Goal: Task Accomplishment & Management: Complete application form

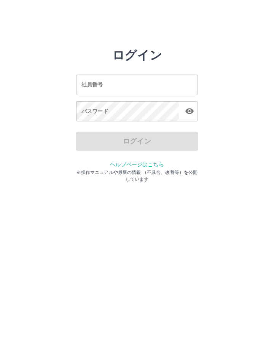
click at [153, 84] on input "社員番号" at bounding box center [137, 85] width 122 height 20
type input "*******"
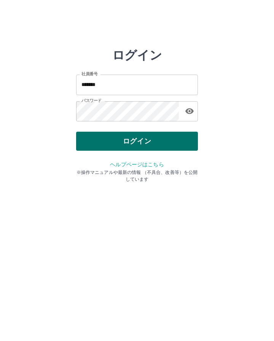
click at [167, 140] on button "ログイン" at bounding box center [137, 141] width 122 height 19
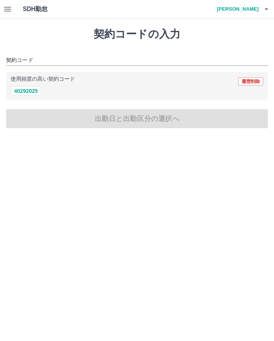
click at [12, 11] on button "button" at bounding box center [7, 9] width 15 height 18
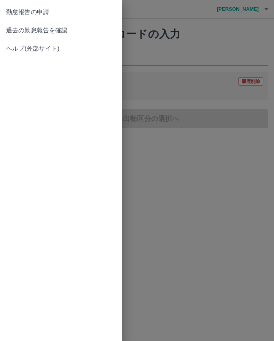
click at [73, 33] on span "過去の勤怠報告を確認" at bounding box center [61, 30] width 110 height 9
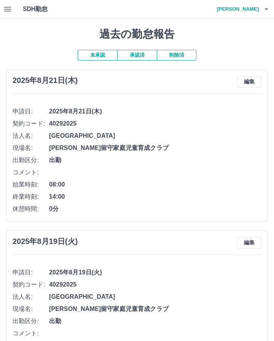
click at [140, 57] on button "承認済" at bounding box center [137, 55] width 40 height 11
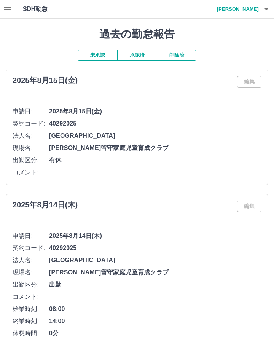
click at [103, 54] on button "未承認" at bounding box center [98, 55] width 40 height 11
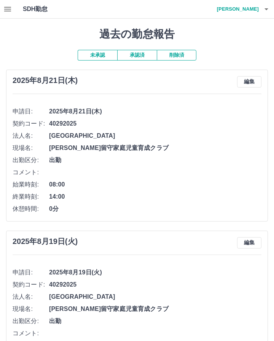
click at [141, 56] on button "承認済" at bounding box center [137, 55] width 40 height 11
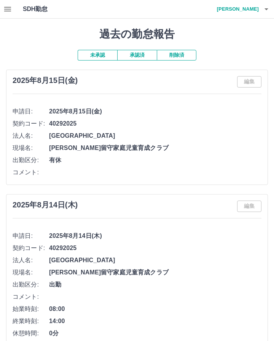
click at [105, 57] on button "未承認" at bounding box center [98, 55] width 40 height 11
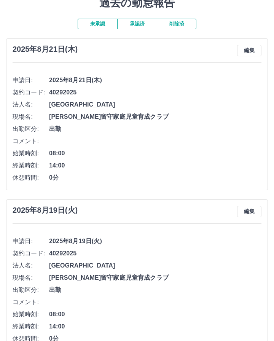
scroll to position [30, 0]
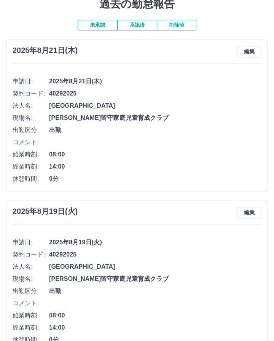
click at [138, 28] on button "承認済" at bounding box center [137, 25] width 40 height 11
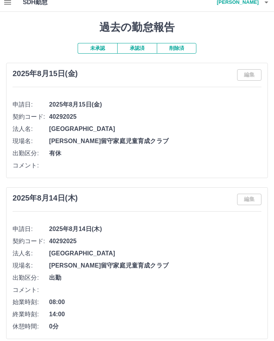
scroll to position [0, 0]
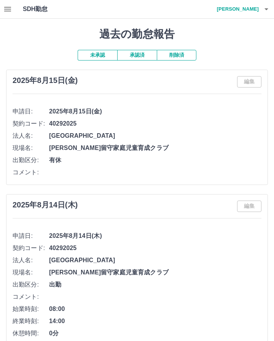
click at [97, 57] on button "未承認" at bounding box center [98, 55] width 40 height 11
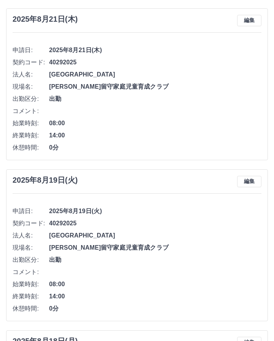
scroll to position [70, 0]
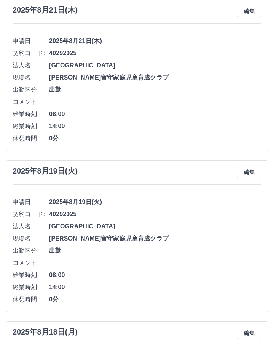
click at [159, 85] on li "出勤区分: 出勤" at bounding box center [137, 90] width 249 height 12
click at [248, 13] on button "編集" at bounding box center [249, 11] width 24 height 11
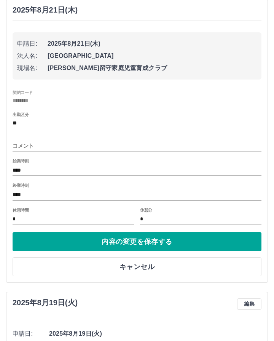
click at [142, 51] on li "法人名: [GEOGRAPHIC_DATA]" at bounding box center [137, 56] width 240 height 12
click at [92, 12] on div "2025年8月21日(木)" at bounding box center [137, 10] width 249 height 9
click at [67, 9] on h3 "2025年8月21日(木)" at bounding box center [45, 10] width 65 height 9
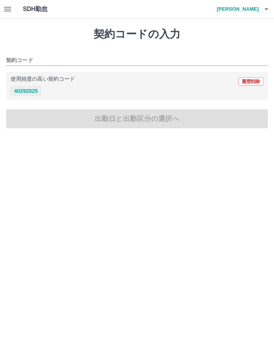
click at [32, 95] on button "40292025" at bounding box center [26, 90] width 30 height 9
type input "********"
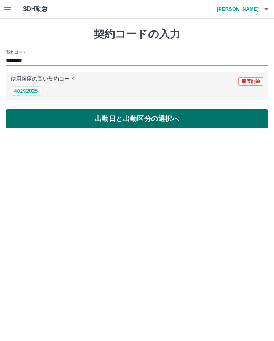
click at [148, 121] on button "出勤日と出勤区分の選択へ" at bounding box center [137, 118] width 262 height 19
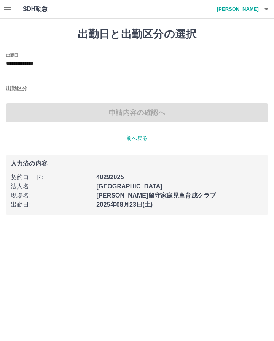
click at [92, 87] on input "出勤区分" at bounding box center [137, 89] width 262 height 10
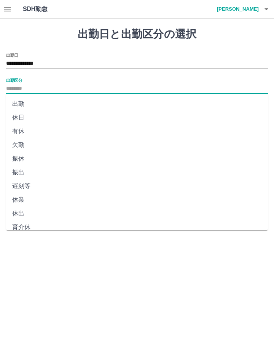
click at [78, 102] on li "出勤" at bounding box center [137, 104] width 262 height 14
type input "**"
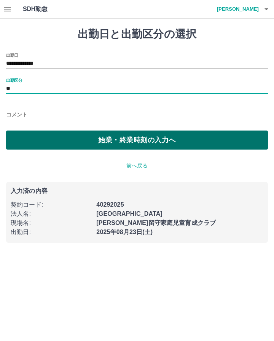
click at [159, 140] on button "始業・終業時刻の入力へ" at bounding box center [137, 139] width 262 height 19
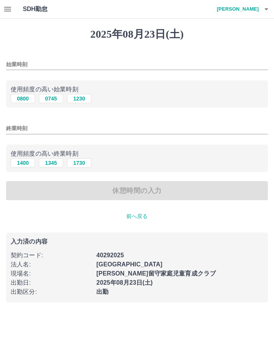
click at [103, 65] on input "始業時刻" at bounding box center [137, 64] width 262 height 11
click at [155, 119] on div "終業時刻" at bounding box center [137, 126] width 262 height 18
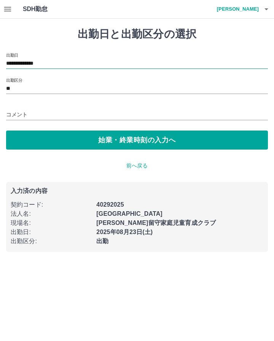
click at [73, 65] on input "**********" at bounding box center [137, 64] width 262 height 10
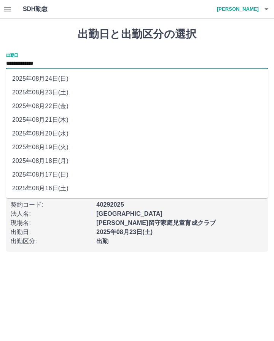
click at [83, 106] on li "2025年08月22日(金)" at bounding box center [137, 106] width 262 height 14
type input "**********"
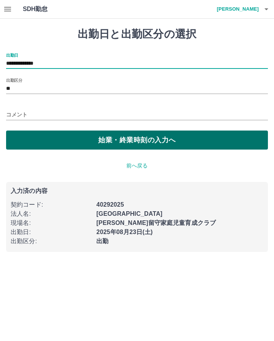
click at [162, 137] on button "始業・終業時刻の入力へ" at bounding box center [137, 139] width 262 height 19
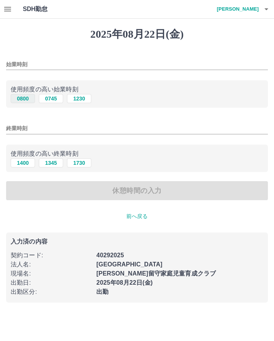
click at [27, 99] on button "0800" at bounding box center [23, 98] width 24 height 9
type input "****"
click at [28, 166] on button "1400" at bounding box center [23, 162] width 24 height 9
type input "****"
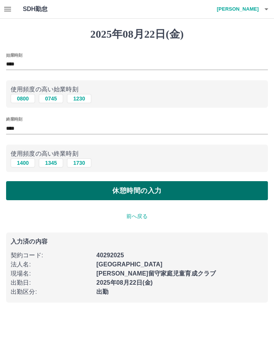
click at [159, 191] on button "休憩時間の入力" at bounding box center [137, 190] width 262 height 19
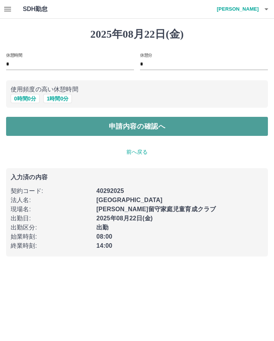
click at [173, 124] on button "申請内容の確認へ" at bounding box center [137, 126] width 262 height 19
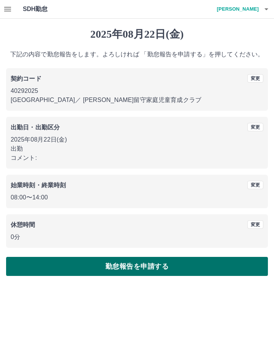
click at [179, 262] on button "勤怠報告を申請する" at bounding box center [137, 266] width 262 height 19
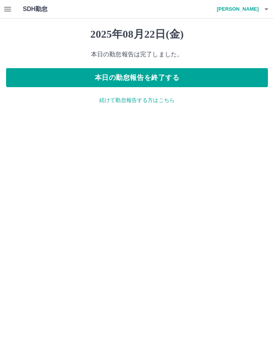
click at [11, 10] on icon "button" at bounding box center [7, 9] width 9 height 9
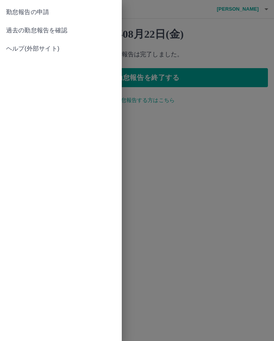
click at [76, 32] on span "過去の勤怠報告を確認" at bounding box center [61, 30] width 110 height 9
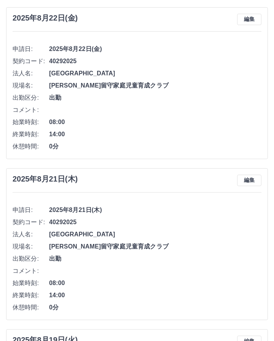
scroll to position [67, 0]
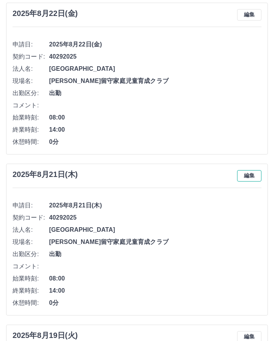
click at [249, 176] on button "編集" at bounding box center [249, 175] width 24 height 11
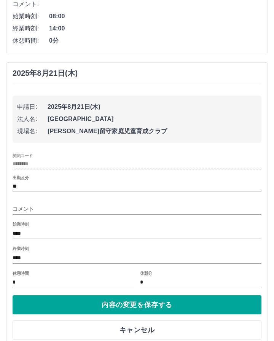
scroll to position [170, 0]
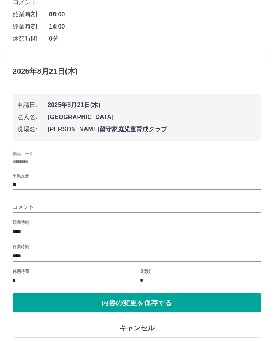
click at [67, 77] on div "[DATE] 申請日: [DATE] 法人名: [GEOGRAPHIC_DATA] 現場名: [PERSON_NAME]留守家庭児童育成クラブ 契約コード *…" at bounding box center [137, 201] width 262 height 283
click at [65, 74] on h3 "2025年8月21日(木)" at bounding box center [45, 71] width 65 height 9
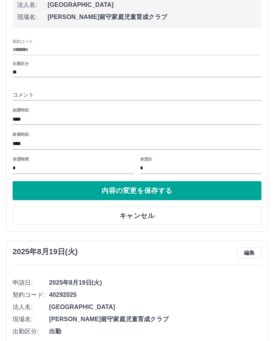
scroll to position [286, 0]
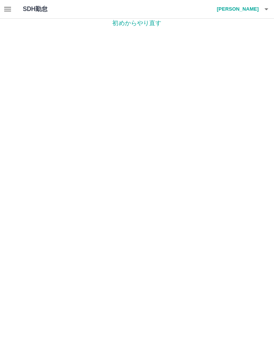
click at [11, 5] on icon "button" at bounding box center [7, 9] width 9 height 9
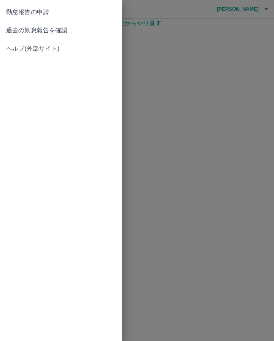
click at [214, 332] on div at bounding box center [137, 170] width 274 height 341
